Goal: Find contact information: Find contact information

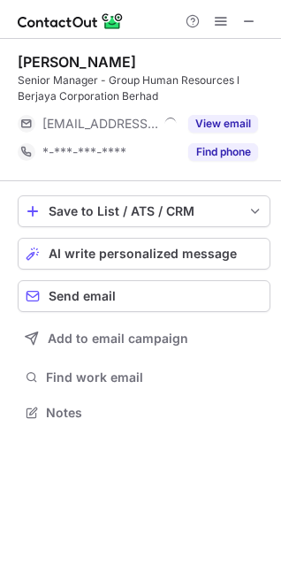
scroll to position [399, 281]
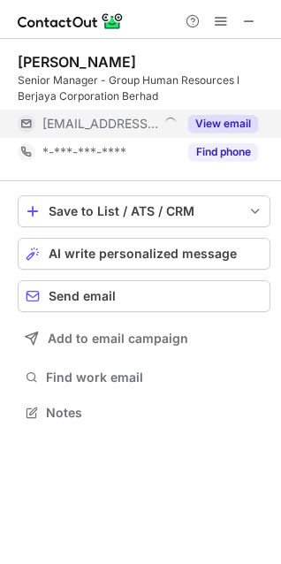
click at [245, 112] on div "View email" at bounding box center [218, 124] width 80 height 28
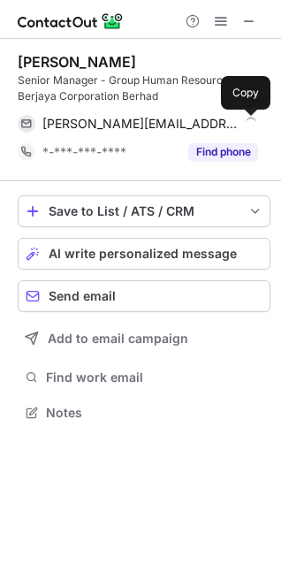
click at [246, 125] on span at bounding box center [249, 124] width 14 height 14
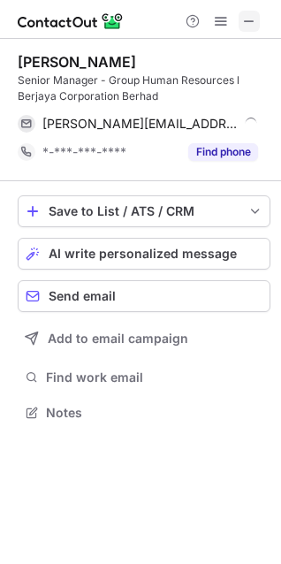
click at [250, 19] on span at bounding box center [249, 21] width 14 height 14
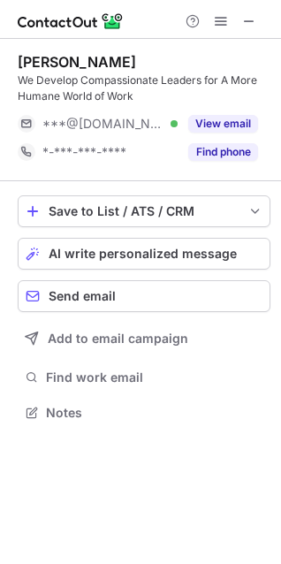
scroll to position [399, 281]
click at [256, 25] on span at bounding box center [249, 21] width 14 height 14
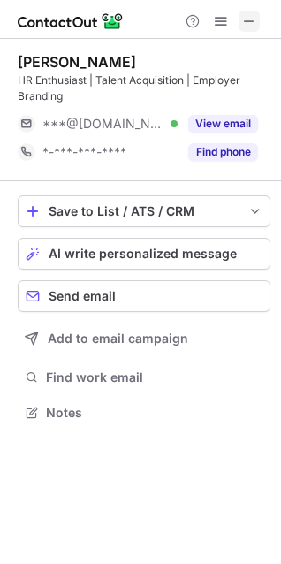
click at [245, 20] on span at bounding box center [249, 21] width 14 height 14
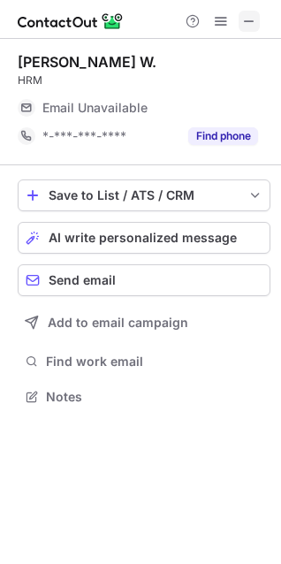
scroll to position [8, 8]
click at [253, 18] on span at bounding box center [249, 21] width 14 height 14
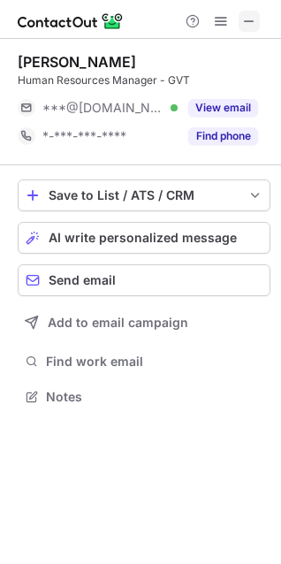
scroll to position [8, 8]
click at [254, 24] on span at bounding box center [249, 21] width 14 height 14
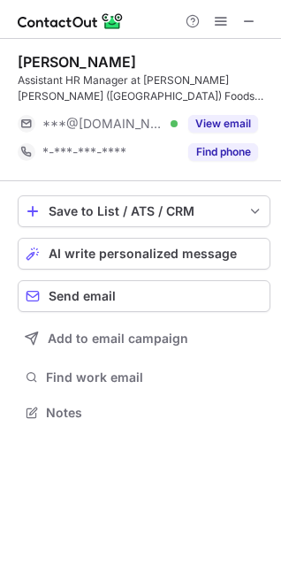
scroll to position [399, 281]
click at [254, 27] on span at bounding box center [249, 21] width 14 height 14
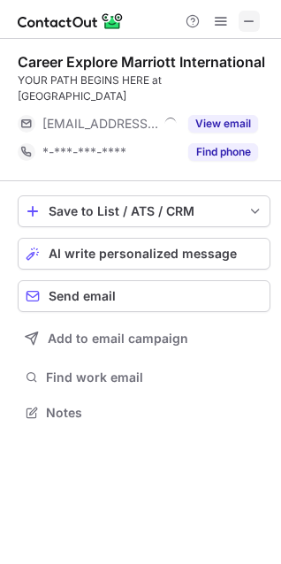
scroll to position [399, 281]
click at [254, 15] on span at bounding box center [249, 21] width 14 height 14
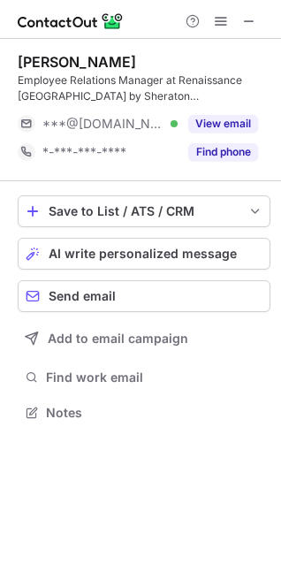
scroll to position [399, 281]
click at [260, 12] on div at bounding box center [220, 21] width 85 height 21
click at [246, 26] on span at bounding box center [249, 21] width 14 height 14
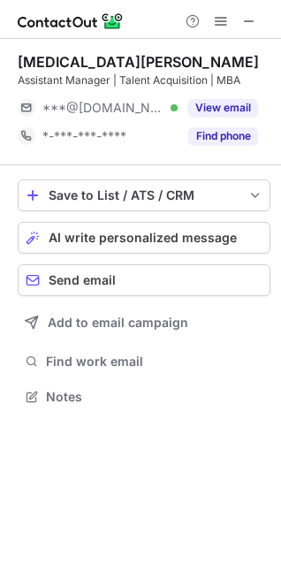
scroll to position [8, 8]
click at [250, 28] on span at bounding box center [249, 21] width 14 height 14
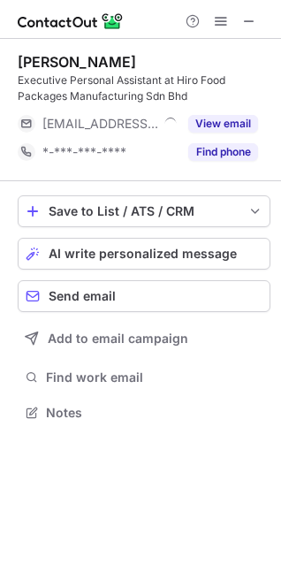
scroll to position [399, 281]
click at [254, 26] on span at bounding box center [249, 21] width 14 height 14
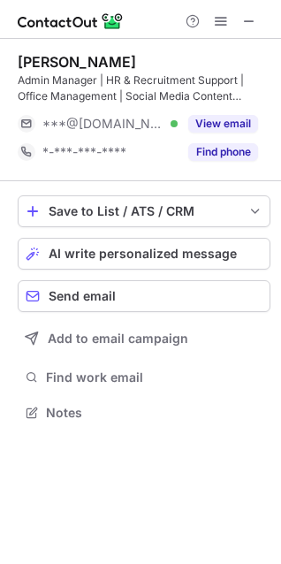
scroll to position [399, 281]
click at [251, 19] on span at bounding box center [249, 21] width 14 height 14
